Goal: Task Accomplishment & Management: Use online tool/utility

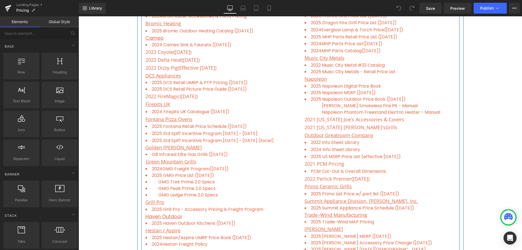
scroll to position [326, 0]
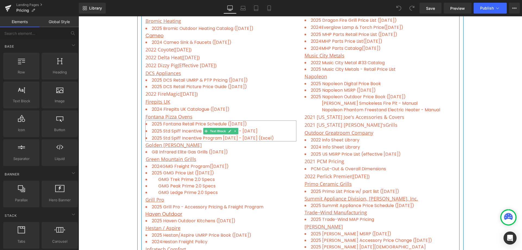
click at [255, 123] on li "2025 Fontana Retail Price Schedule ([DATE])" at bounding box center [221, 123] width 151 height 7
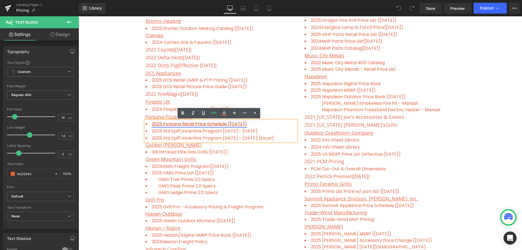
drag, startPoint x: 255, startPoint y: 123, endPoint x: 225, endPoint y: 123, distance: 30.5
click at [225, 123] on li "2025 Fontana Retail Price Schedule ([DATE])" at bounding box center [221, 123] width 151 height 7
click at [233, 124] on link "2025 Fontana Retail Price Schedule ([DATE])" at bounding box center [199, 124] width 95 height 6
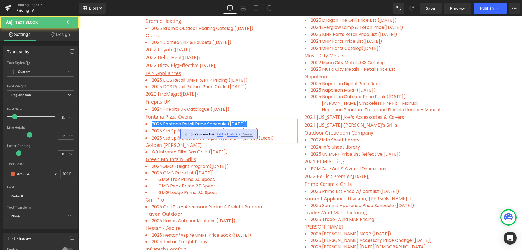
click at [252, 122] on li "2025 Fontana Retail Price Schedule ([DATE])" at bounding box center [221, 123] width 151 height 7
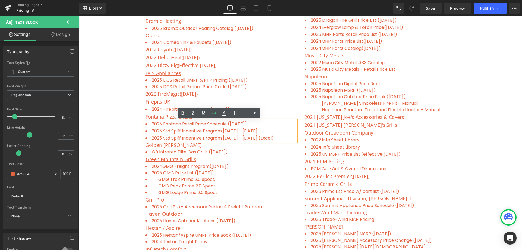
drag, startPoint x: 252, startPoint y: 123, endPoint x: 149, endPoint y: 122, distance: 103.9
click at [149, 122] on li "2025 Fontana Retail Price Schedule ([DATE])" at bounding box center [221, 123] width 151 height 7
click at [215, 113] on icon at bounding box center [214, 113] width 7 height 7
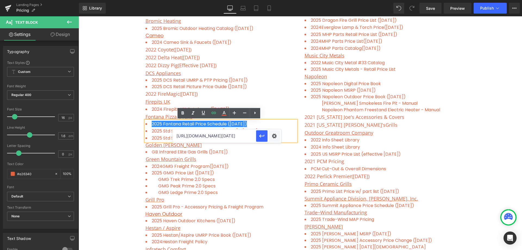
click at [174, 136] on input "[URL][DOMAIN_NAME][DATE]" at bounding box center [214, 136] width 84 height 14
drag, startPoint x: 174, startPoint y: 136, endPoint x: 281, endPoint y: 140, distance: 106.4
click at [281, 140] on div "[URL][DOMAIN_NAME][DATE]" at bounding box center [226, 136] width 109 height 14
paste input "U.S._RETAIL_PRICE_BOOK_AUGUST_01_2025_revised_[DATE].pdf?v=1758680967"
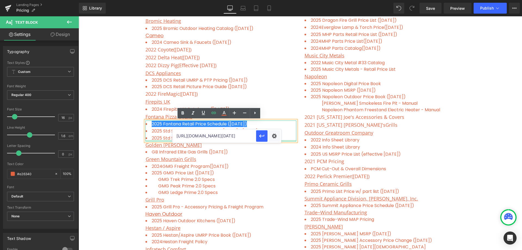
scroll to position [0, 223]
type input "[URL][DOMAIN_NAME][DATE]"
click at [260, 134] on icon "button" at bounding box center [262, 136] width 7 height 7
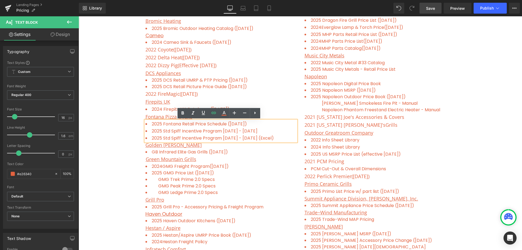
click at [434, 11] on link "Save" at bounding box center [431, 8] width 22 height 11
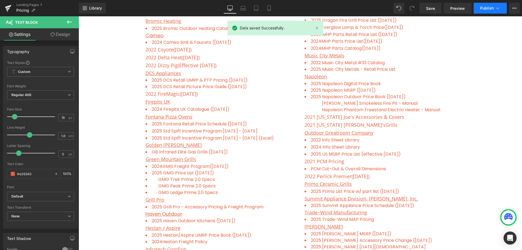
click at [484, 6] on span "Publish" at bounding box center [487, 8] width 14 height 4
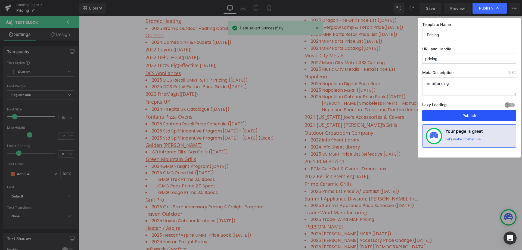
click at [465, 115] on button "Publish" at bounding box center [469, 115] width 94 height 11
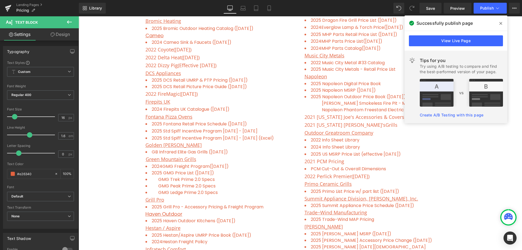
click at [501, 21] on icon at bounding box center [501, 23] width 3 height 4
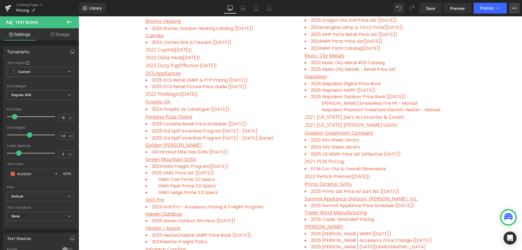
click at [514, 8] on icon at bounding box center [514, 8] width 4 height 4
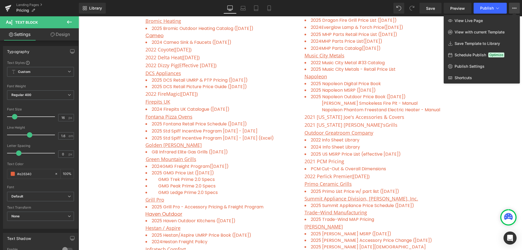
click at [469, 127] on div at bounding box center [301, 133] width 444 height 234
